Goal: Task Accomplishment & Management: Manage account settings

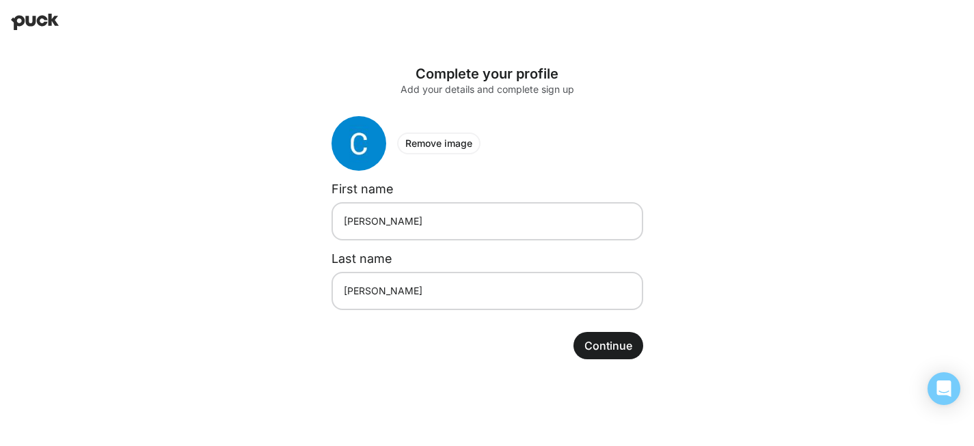
click at [590, 346] on button "Continue" at bounding box center [608, 345] width 70 height 27
